Goal: Book appointment/travel/reservation

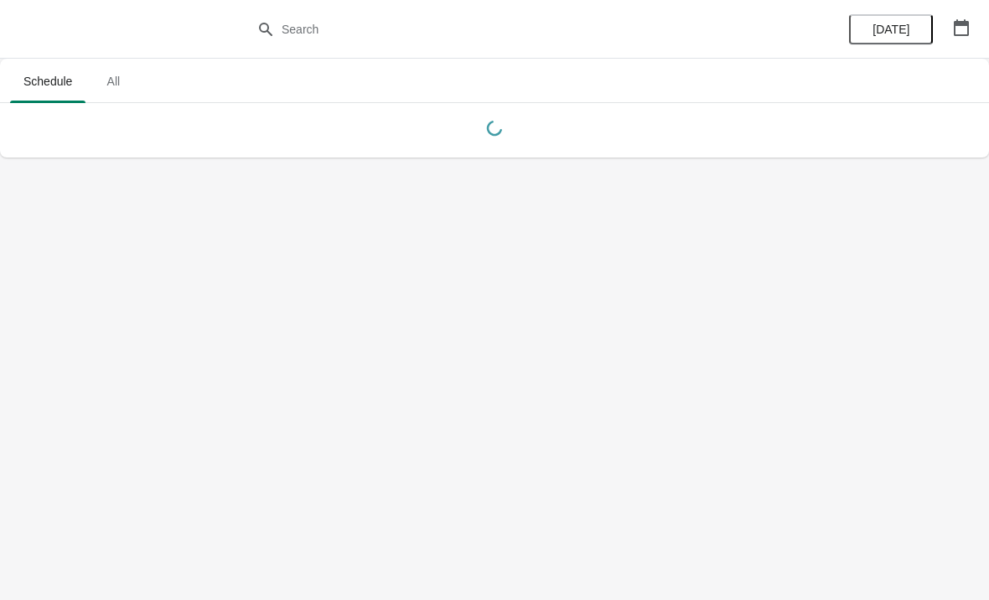
click at [960, 28] on icon "button" at bounding box center [961, 27] width 17 height 17
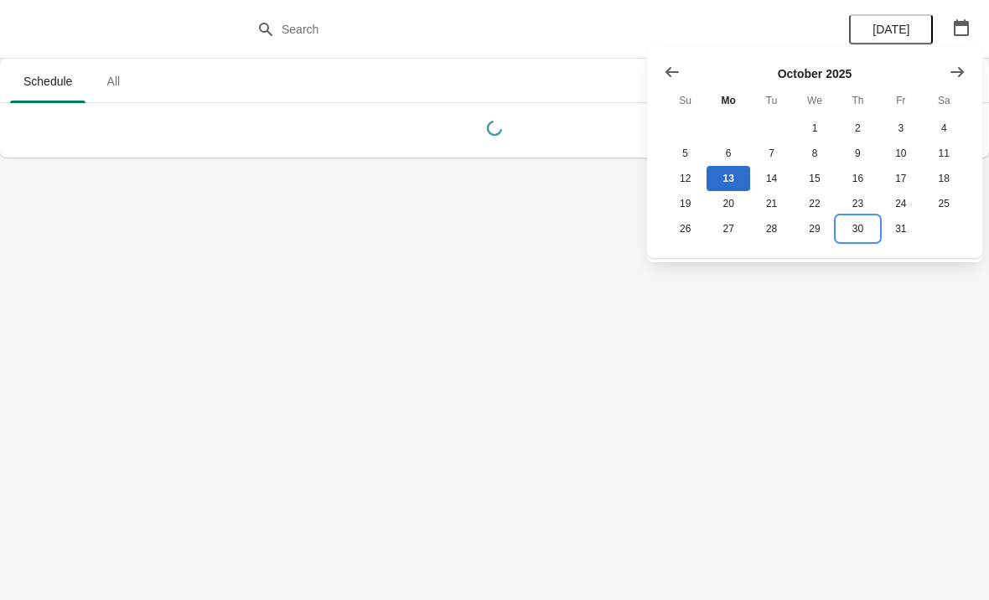
click at [850, 234] on button "30" at bounding box center [857, 228] width 43 height 25
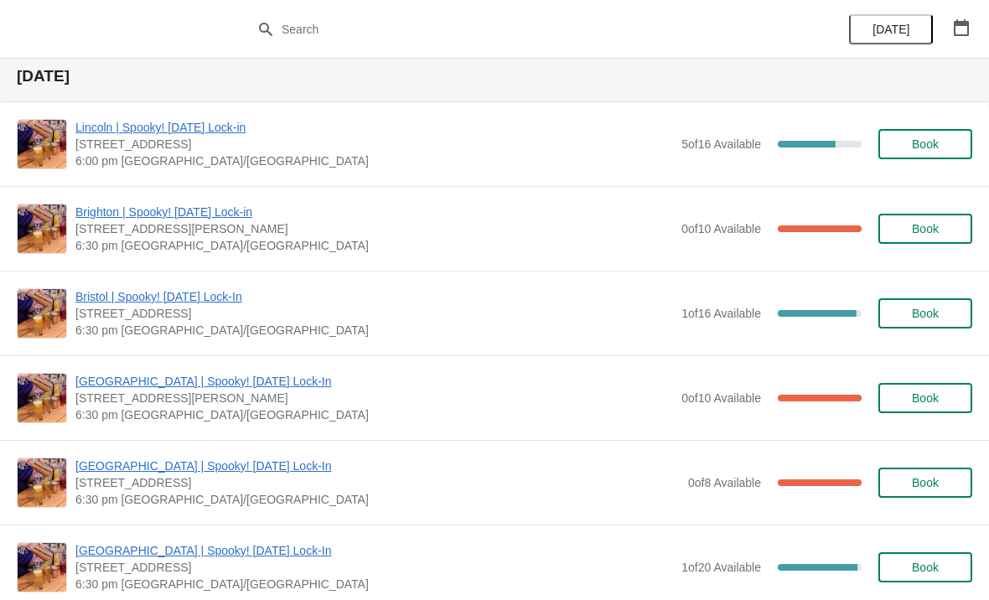
scroll to position [66, 0]
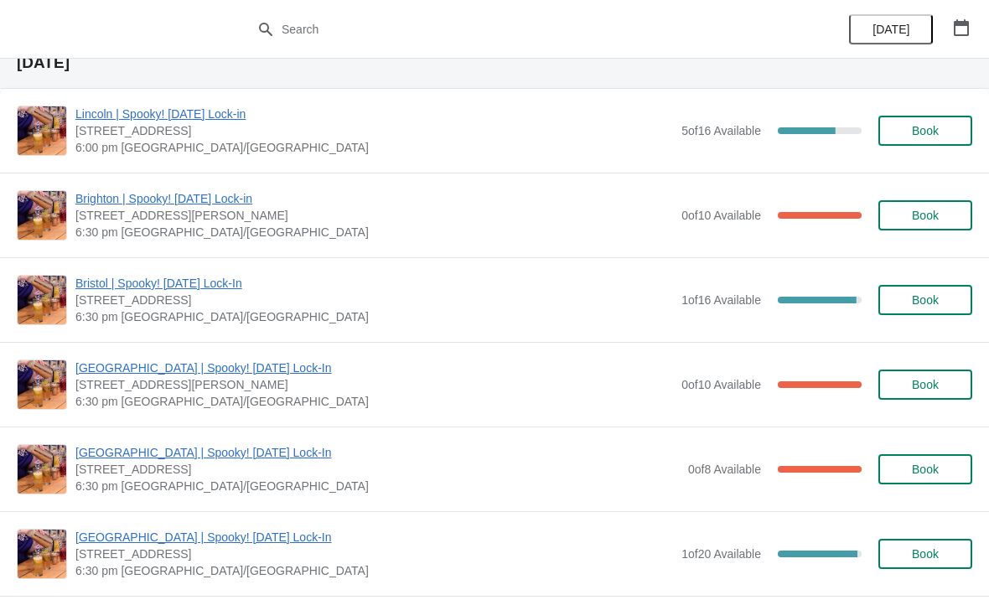
click at [933, 230] on button "Book" at bounding box center [925, 215] width 94 height 30
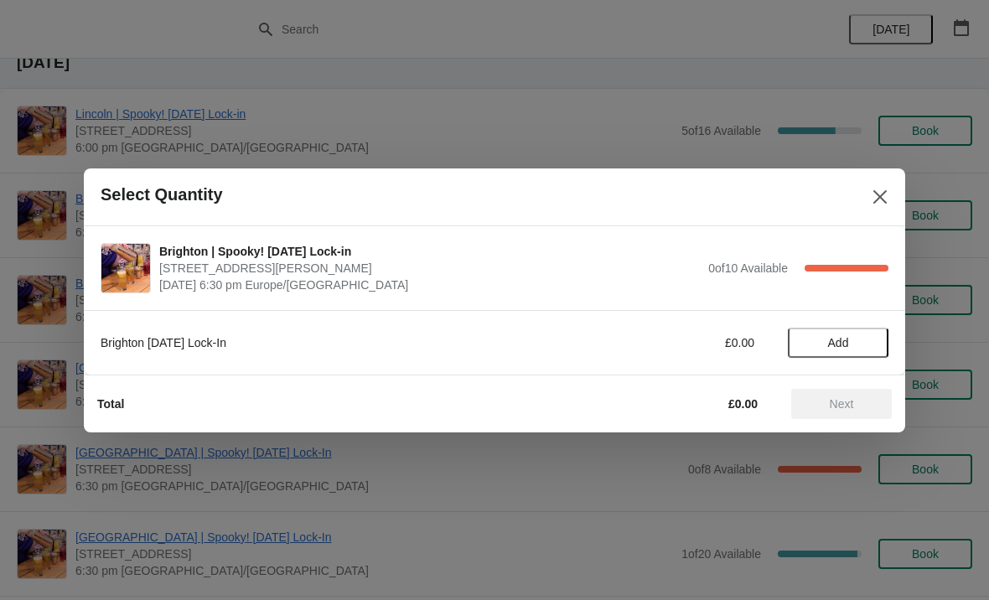
click at [848, 349] on span "Add" at bounding box center [838, 342] width 21 height 13
click at [851, 406] on span "Next" at bounding box center [841, 403] width 24 height 13
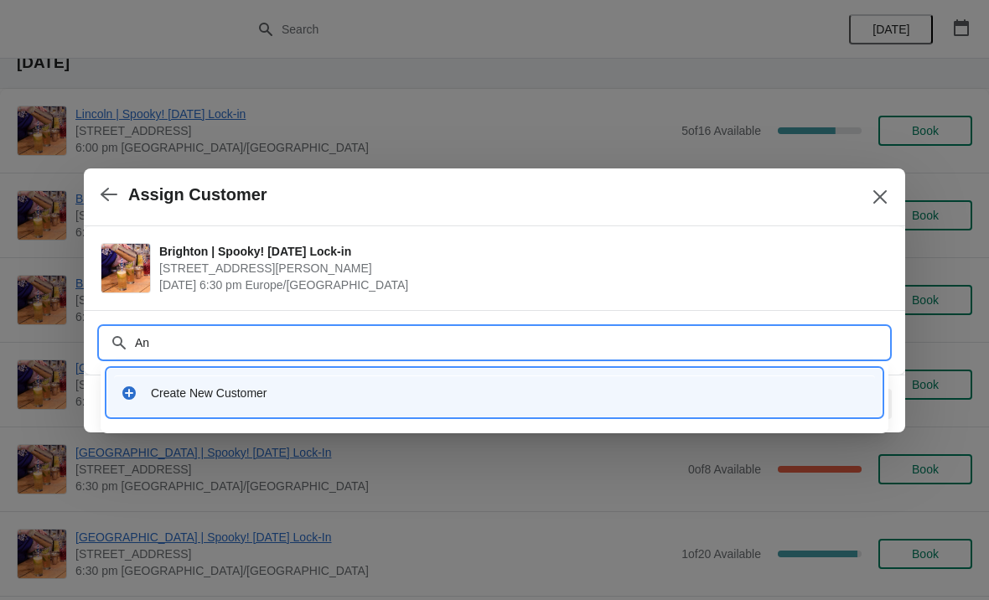
type input "A"
type input "[EMAIL_ADDRESS][DOMAIN_NAME]"
click at [237, 412] on div "Create New Customer" at bounding box center [494, 393] width 774 height 48
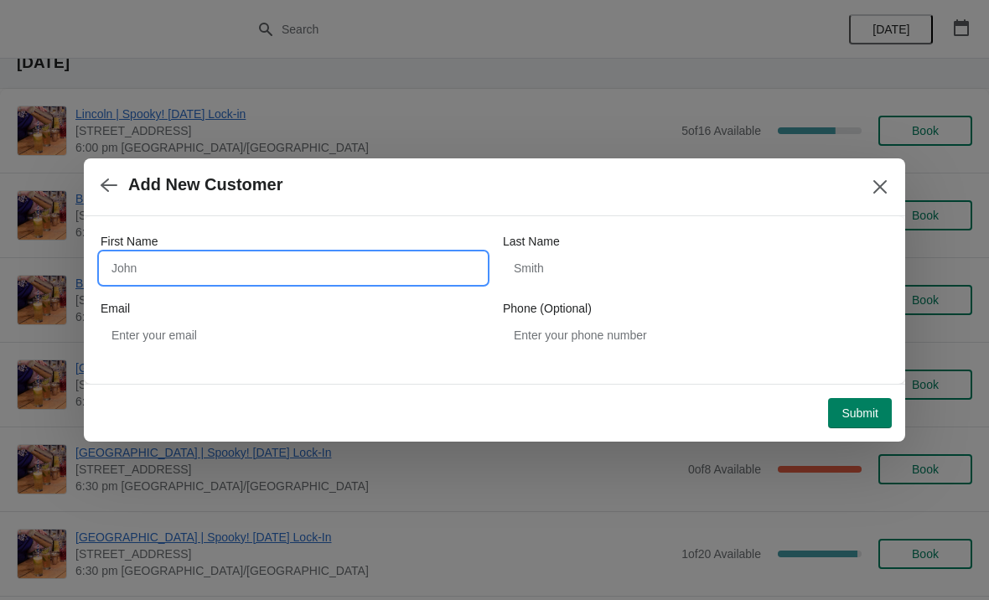
click at [287, 277] on input "First Name" at bounding box center [293, 268] width 385 height 30
type input "[PERSON_NAME]"
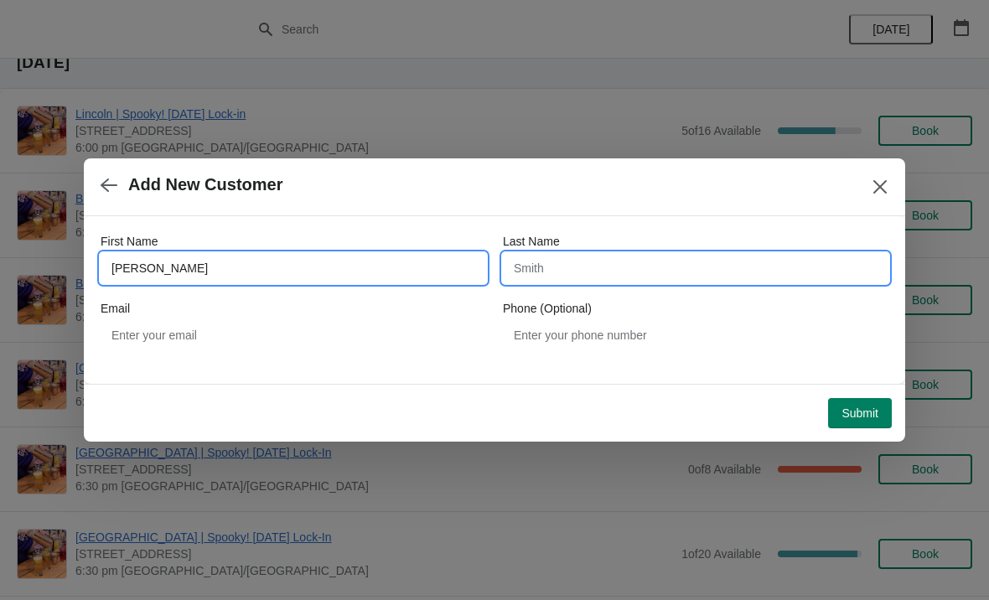
click at [650, 282] on input "Last Name" at bounding box center [695, 268] width 385 height 30
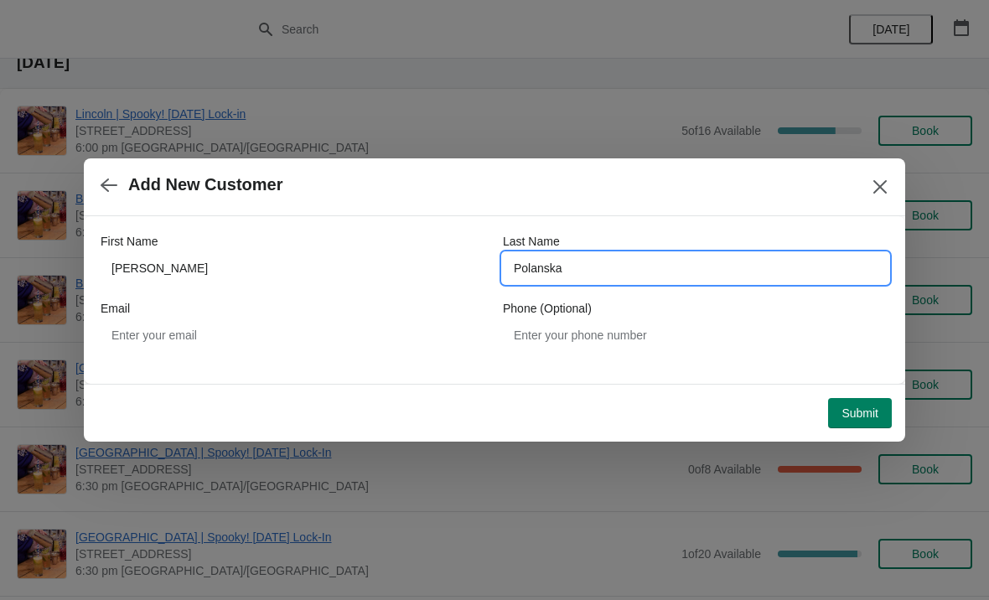
type input "Polanska"
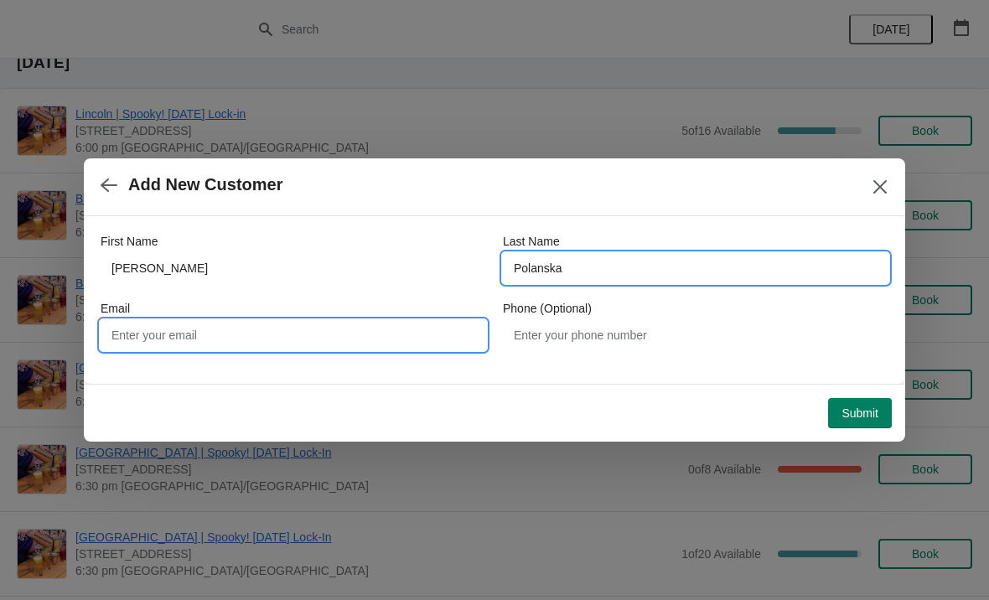
click at [311, 348] on input "Email" at bounding box center [293, 335] width 385 height 30
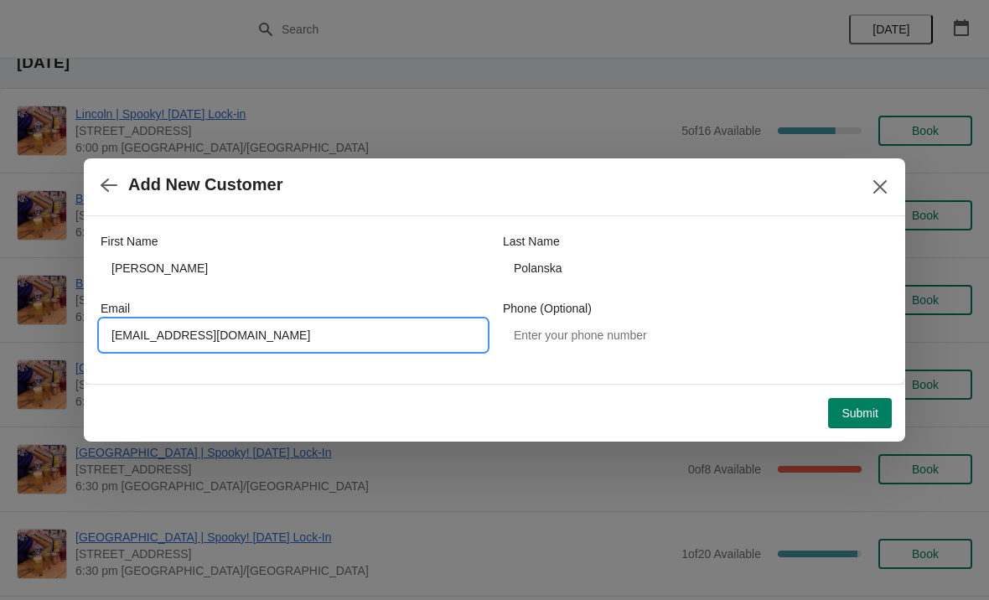
type input "[EMAIL_ADDRESS][DOMAIN_NAME]"
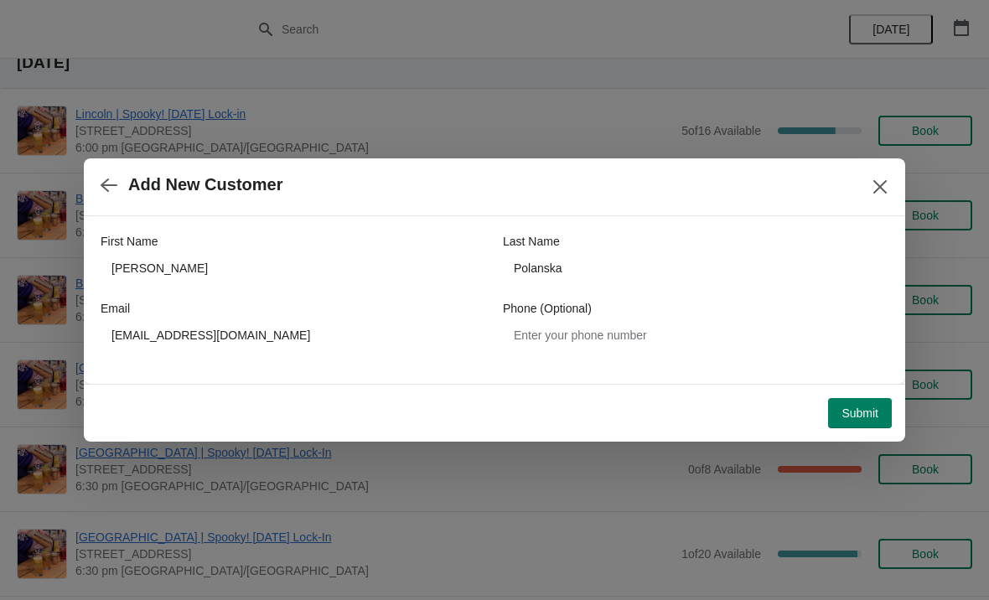
click at [867, 412] on span "Submit" at bounding box center [859, 412] width 37 height 13
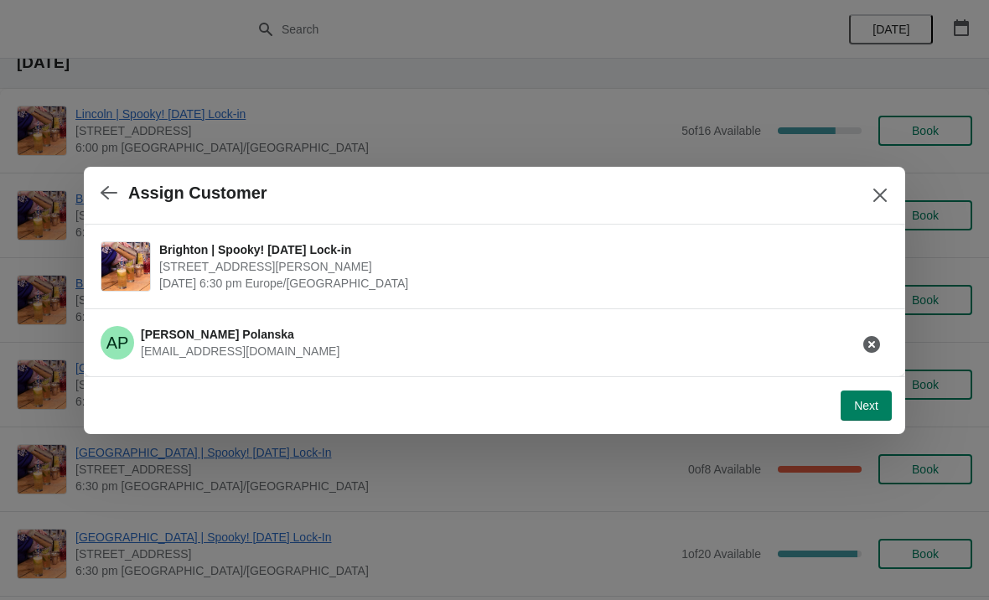
click at [700, 268] on span "[STREET_ADDRESS][PERSON_NAME]" at bounding box center [519, 266] width 721 height 17
click at [857, 391] on button "Next" at bounding box center [865, 405] width 51 height 30
select select "No"
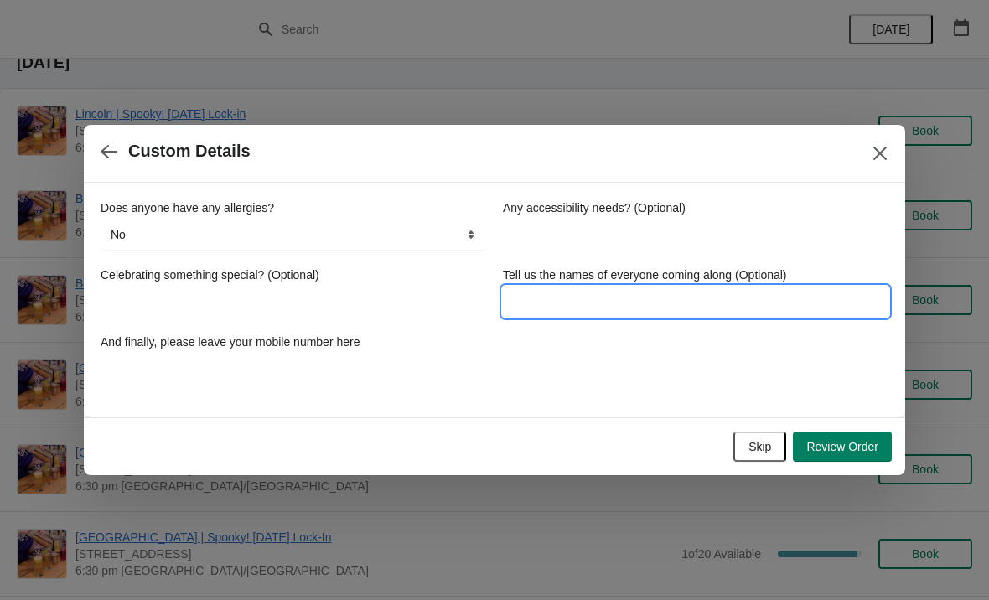
click at [530, 315] on input "Tell us the names of everyone coming along (Optional)" at bounding box center [695, 302] width 385 height 30
click at [692, 362] on div "Does anyone have any allergies? No Yes, nuts Yes, wheat Yes, other No Any acces…" at bounding box center [495, 291] width 788 height 184
click at [722, 302] on input "Tell us the names of everyone coming along (Optional)" at bounding box center [695, 302] width 385 height 30
type input "[PERSON_NAME]"
click at [633, 368] on div "Does anyone have any allergies? No Yes, nuts Yes, wheat Yes, other No Any acces…" at bounding box center [495, 291] width 788 height 184
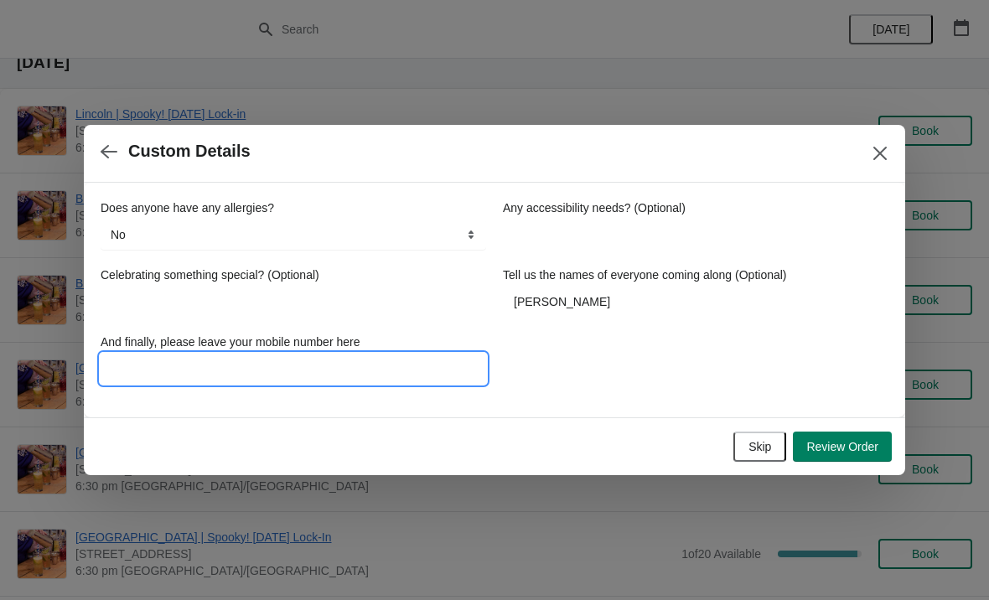
click at [292, 369] on input "And finally, please leave your mobile number here" at bounding box center [293, 369] width 385 height 30
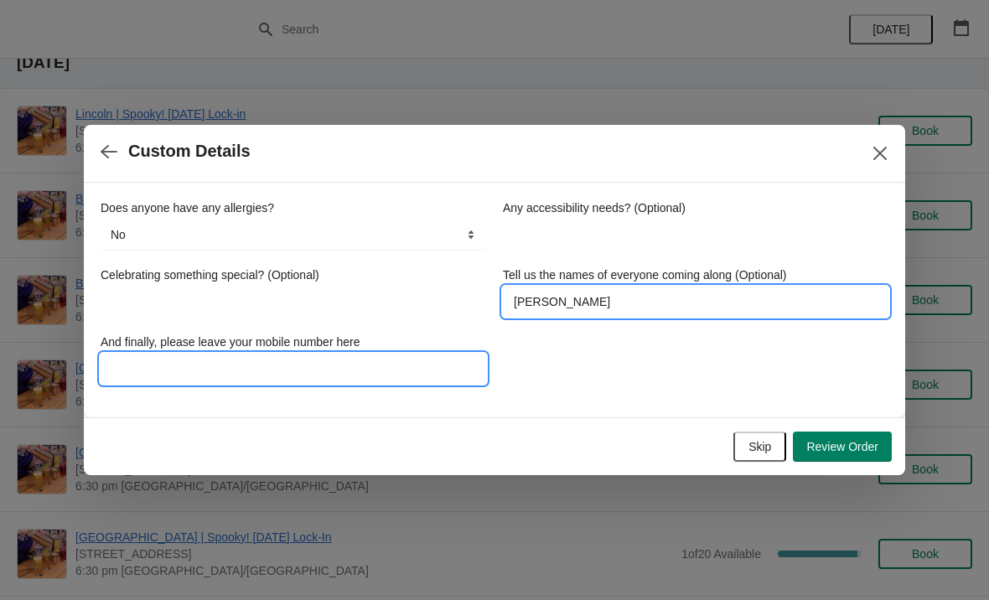
click at [661, 315] on input "[PERSON_NAME]" at bounding box center [695, 302] width 385 height 30
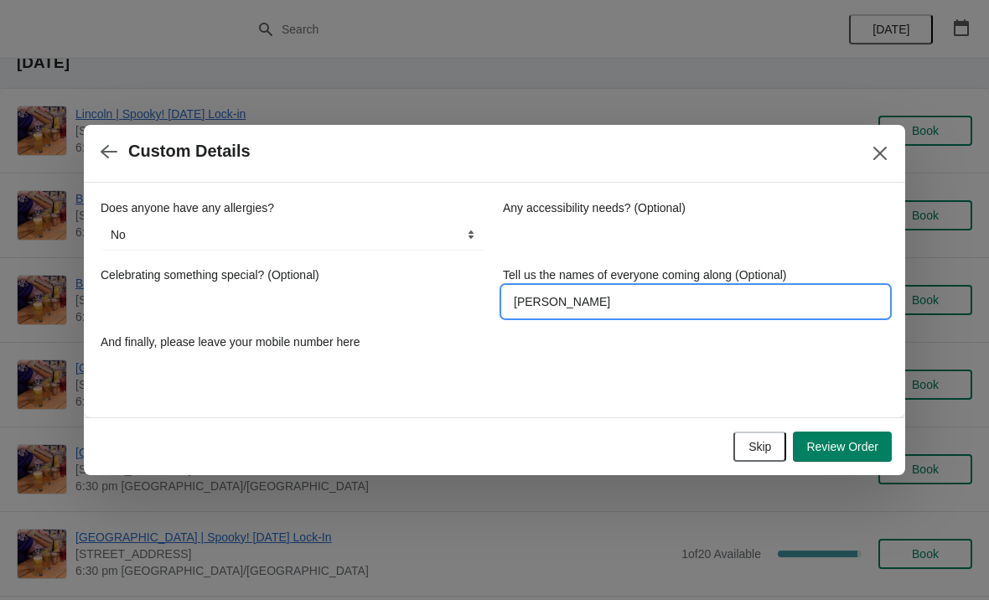
click at [660, 390] on div "Does anyone have any allergies? No Yes, nuts Yes, wheat Yes, other No Any acces…" at bounding box center [495, 292] width 788 height 218
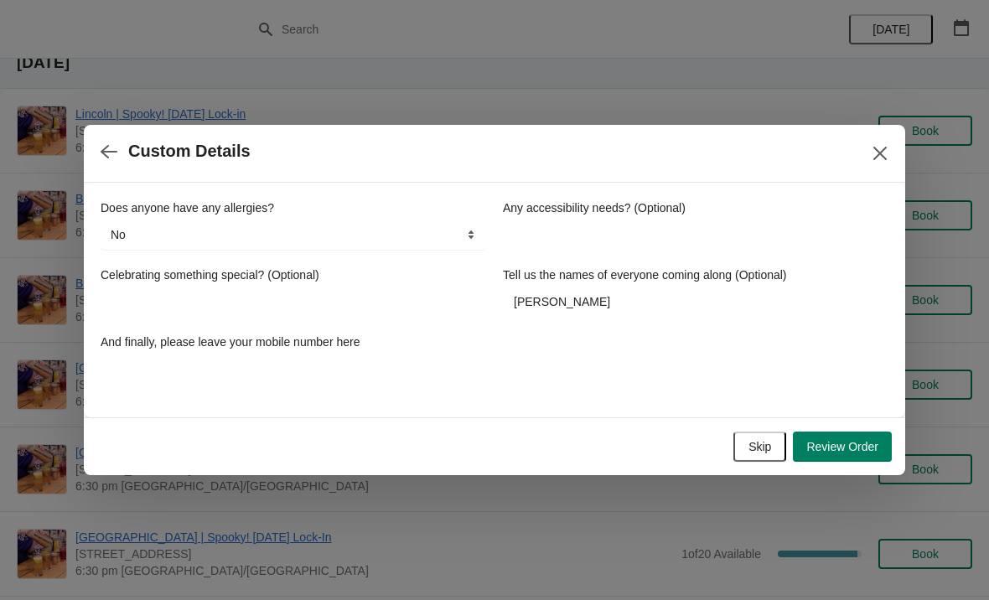
click at [650, 375] on div "Does anyone have any allergies? No Yes, nuts Yes, wheat Yes, other No Any acces…" at bounding box center [495, 291] width 788 height 184
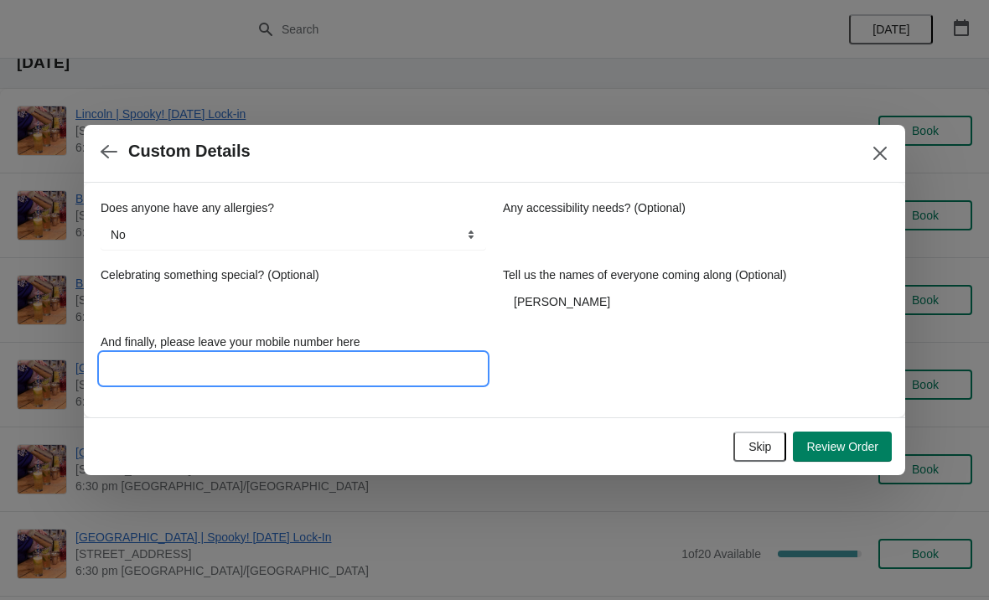
click at [416, 359] on input "And finally, please leave your mobile number here" at bounding box center [293, 369] width 385 height 30
type input "07984400776"
click at [739, 371] on div "Does anyone have any allergies? No Yes, nuts Yes, wheat Yes, other No Any acces…" at bounding box center [495, 291] width 788 height 184
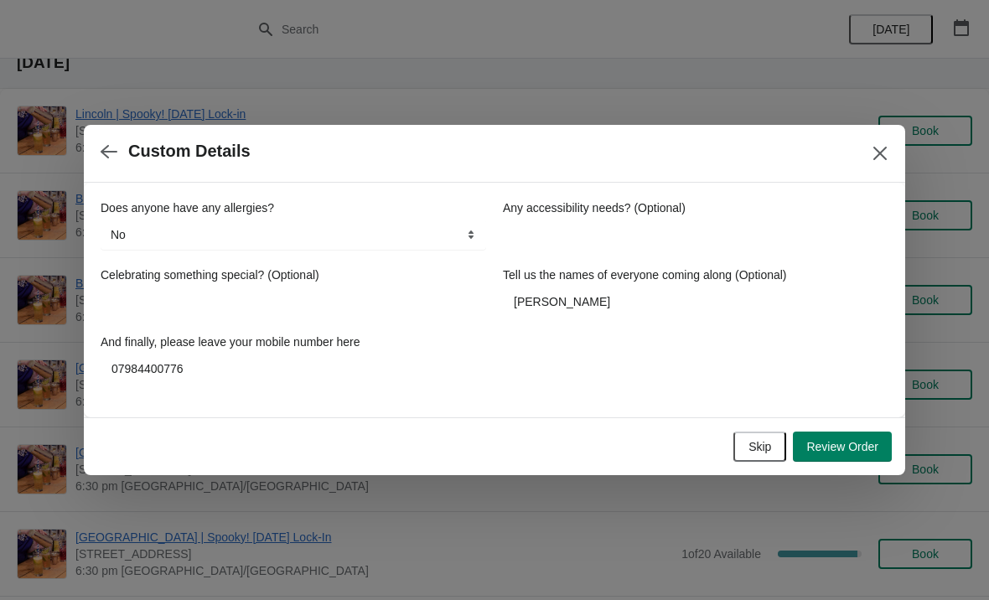
click at [814, 370] on div "Does anyone have any allergies? No Yes, nuts Yes, wheat Yes, other No Any acces…" at bounding box center [495, 291] width 788 height 184
click at [824, 388] on div "Does anyone have any allergies? No Yes, nuts Yes, wheat Yes, other No Any acces…" at bounding box center [495, 292] width 788 height 218
